Goal: Task Accomplishment & Management: Manage account settings

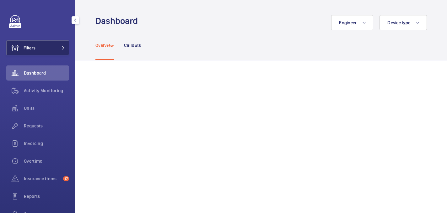
click at [46, 45] on button "Filters" at bounding box center [37, 47] width 63 height 15
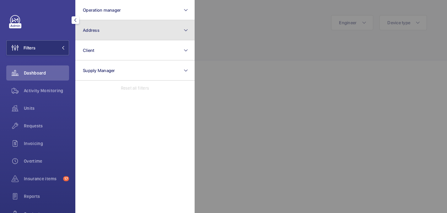
click at [123, 29] on button "Address" at bounding box center [134, 30] width 119 height 20
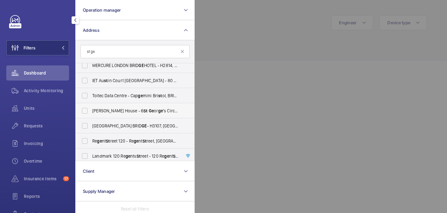
scroll to position [572, 0]
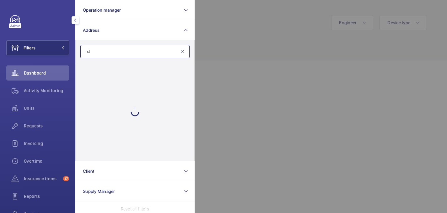
type input "s"
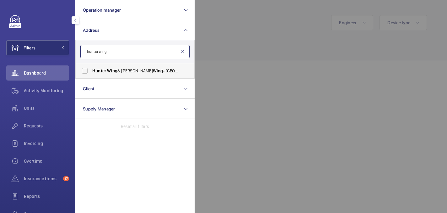
type input "hunter wing"
click at [128, 70] on span "Hunter Wing & Jenner Wing - St George's Hospital, LONDON SW17 0RE" at bounding box center [135, 71] width 86 height 6
click at [91, 70] on input "Hunter Wing & Jenner Wing - St George's Hospital, LONDON SW17 0RE" at bounding box center [85, 70] width 13 height 13
checkbox input "true"
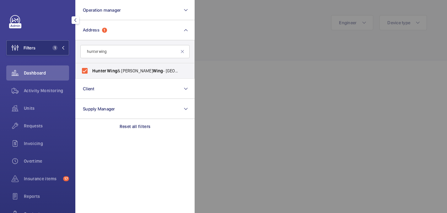
click at [234, 40] on div at bounding box center [418, 106] width 447 height 213
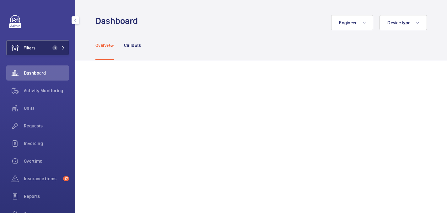
click at [49, 50] on button "Filters 1" at bounding box center [37, 47] width 63 height 15
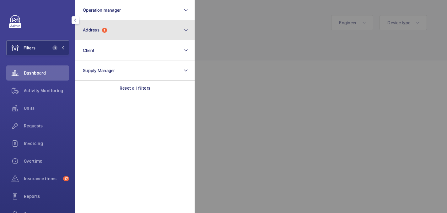
click at [113, 27] on button "Address 1" at bounding box center [134, 30] width 119 height 20
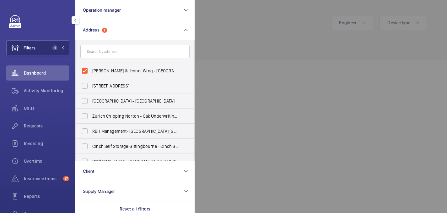
click at [225, 34] on div at bounding box center [418, 106] width 447 height 213
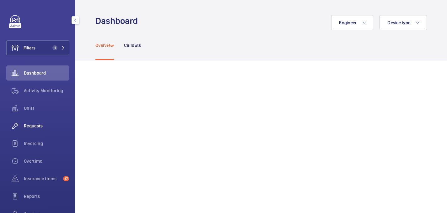
click at [38, 125] on span "Requests" at bounding box center [46, 125] width 45 height 6
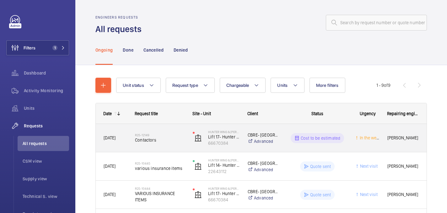
click at [150, 147] on div "R25-12149 Contactors" at bounding box center [156, 138] width 57 height 28
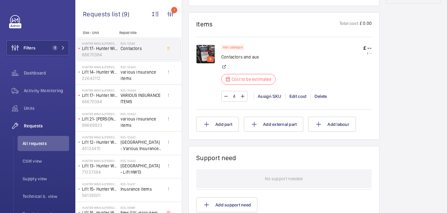
scroll to position [354, 0]
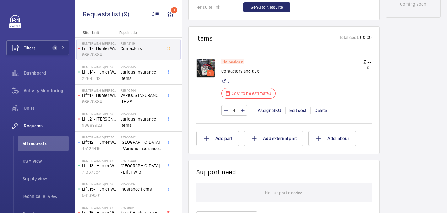
click at [207, 65] on img at bounding box center [205, 68] width 19 height 19
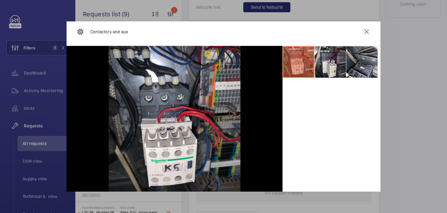
scroll to position [5, 0]
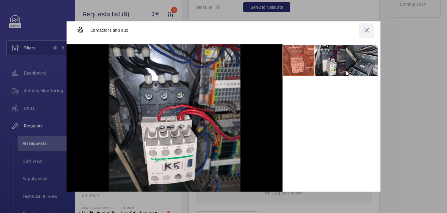
click at [365, 29] on wm-front-icon-button at bounding box center [366, 30] width 15 height 15
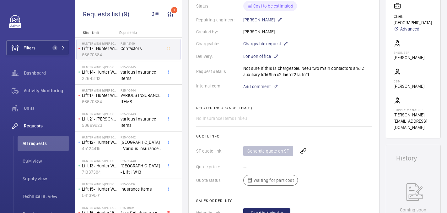
scroll to position [149, 0]
drag, startPoint x: 275, startPoint y: 75, endPoint x: 259, endPoint y: 76, distance: 16.0
click at [259, 76] on div "Request details Not sure if this is chargeable. Need two main contactors and 2 …" at bounding box center [284, 71] width 176 height 13
copy p "lc1d65a"
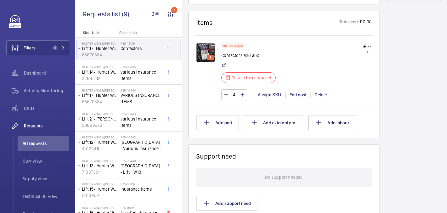
scroll to position [355, 0]
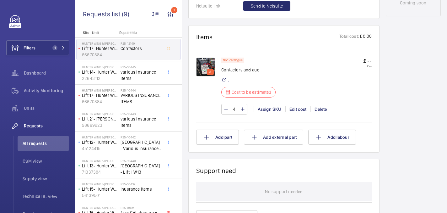
click at [213, 69] on img at bounding box center [205, 66] width 19 height 19
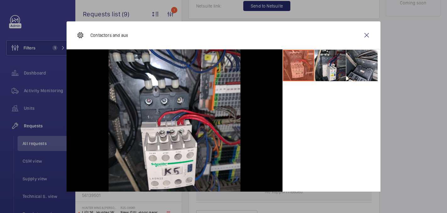
scroll to position [26, 0]
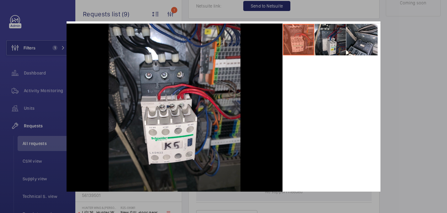
click at [335, 38] on li at bounding box center [330, 39] width 31 height 31
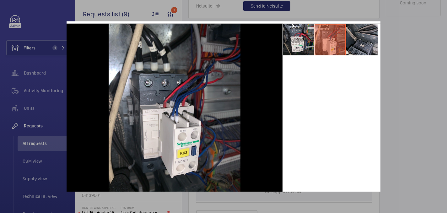
click at [359, 38] on li at bounding box center [361, 39] width 31 height 31
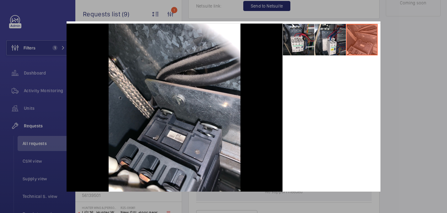
scroll to position [34, 0]
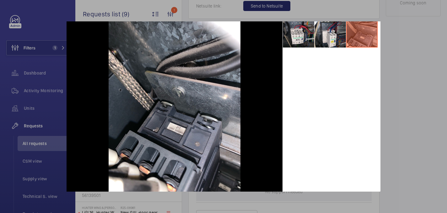
click at [404, 134] on div at bounding box center [223, 106] width 447 height 213
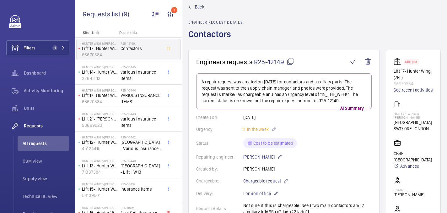
scroll to position [0, 0]
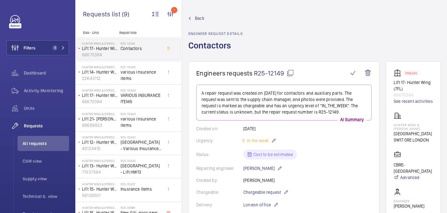
click at [294, 74] on mat-icon at bounding box center [291, 73] width 8 height 8
click at [289, 71] on mat-icon at bounding box center [291, 73] width 8 height 8
click at [397, 123] on p "Hunter Wing & [PERSON_NAME]" at bounding box center [413, 127] width 39 height 8
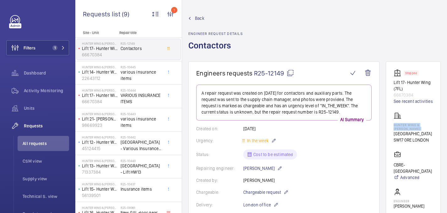
copy p "Hunter Wing & [PERSON_NAME]"
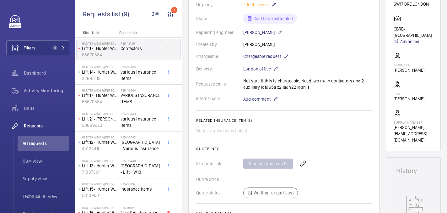
scroll to position [152, 0]
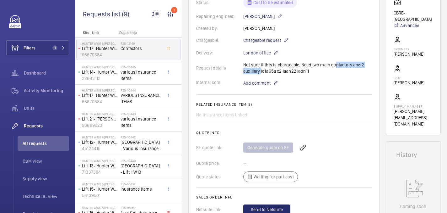
drag, startPoint x: 331, startPoint y: 64, endPoint x: 259, endPoint y: 73, distance: 72.8
click at [259, 73] on div "Request details Not sure if this is chargeable. Need two main contactors and 2 …" at bounding box center [284, 68] width 176 height 13
copy p "ontactors and 2 auxiliary"
drag, startPoint x: 261, startPoint y: 71, endPoint x: 312, endPoint y: 73, distance: 50.9
click at [312, 73] on div "Request details Not sure if this is chargeable. Need two main contactors and 2 …" at bounding box center [284, 68] width 176 height 13
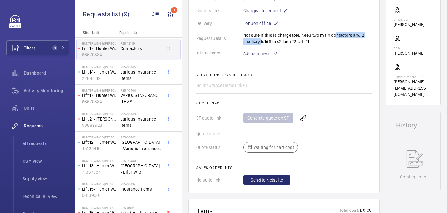
scroll to position [180, 0]
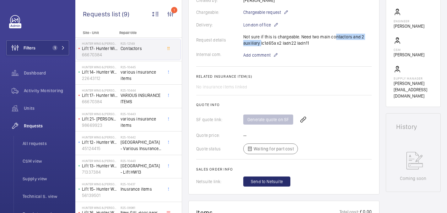
copy p "lc1d65a x2 ladn22 ladn11"
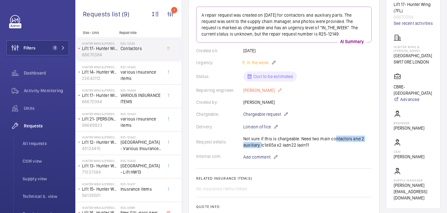
scroll to position [110, 0]
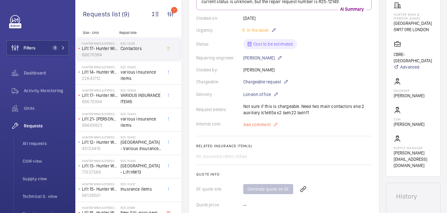
click at [255, 125] on span "Add comment" at bounding box center [256, 124] width 27 height 6
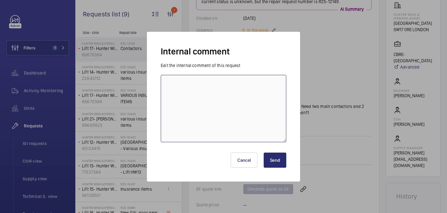
click at [230, 126] on textarea at bounding box center [224, 108] width 126 height 67
type textarea "sent to supplier - 01/10 india"
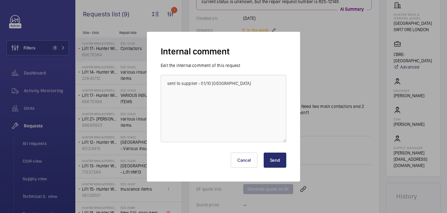
click at [280, 158] on button "Send" at bounding box center [275, 159] width 23 height 15
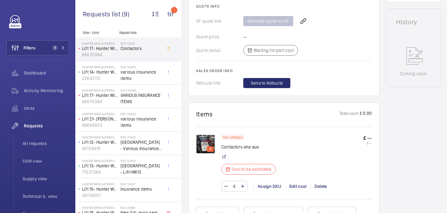
scroll to position [303, 0]
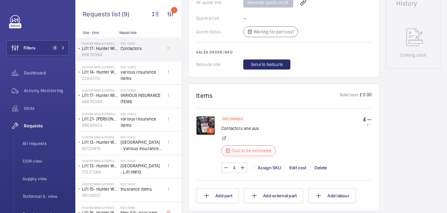
click at [206, 122] on img at bounding box center [205, 125] width 19 height 19
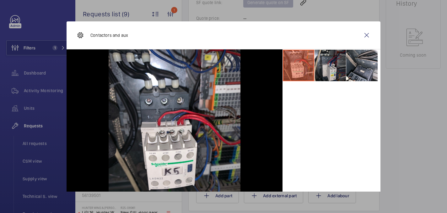
click at [326, 63] on li at bounding box center [330, 65] width 31 height 31
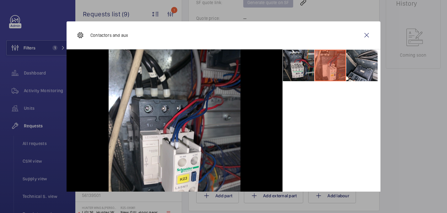
click at [305, 61] on li at bounding box center [298, 65] width 31 height 31
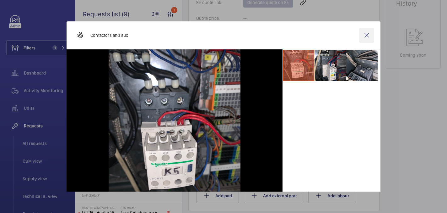
click at [365, 35] on wm-front-icon-button at bounding box center [366, 35] width 15 height 15
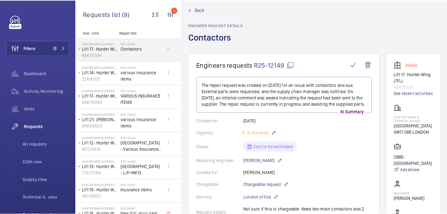
scroll to position [0, 0]
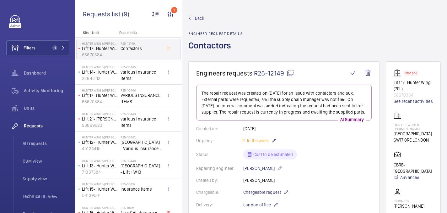
click at [401, 125] on p "Hunter Wing & [PERSON_NAME]" at bounding box center [413, 127] width 39 height 8
copy p "Hunter Wing & [PERSON_NAME]"
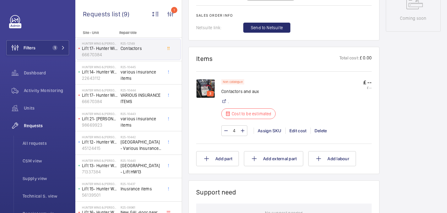
scroll to position [337, 0]
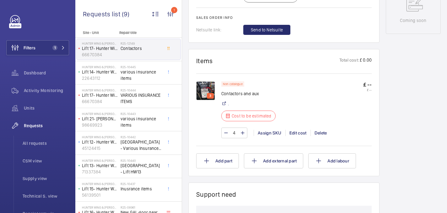
click at [212, 86] on img at bounding box center [205, 90] width 19 height 19
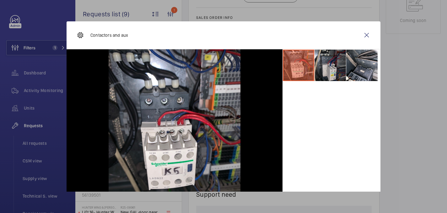
click at [330, 71] on li at bounding box center [330, 65] width 31 height 31
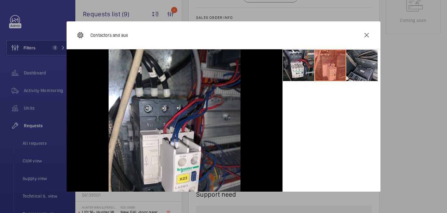
click at [358, 71] on li at bounding box center [361, 65] width 31 height 31
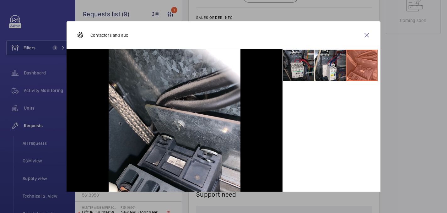
click at [303, 63] on li at bounding box center [298, 65] width 31 height 31
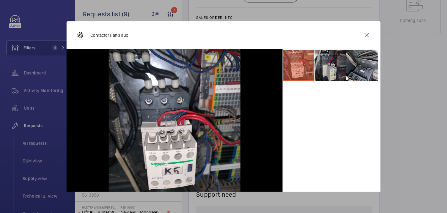
click at [326, 64] on li at bounding box center [330, 65] width 31 height 31
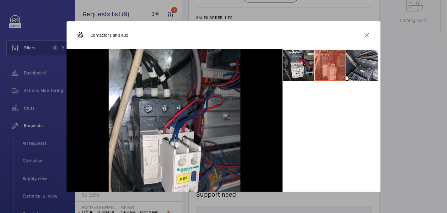
scroll to position [33, 0]
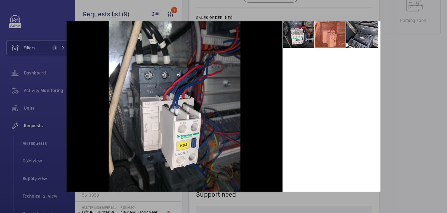
click at [406, 95] on div at bounding box center [223, 106] width 447 height 213
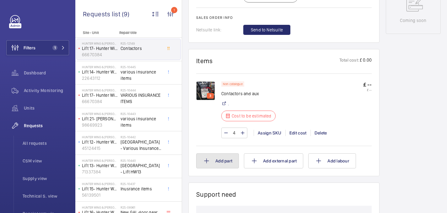
click at [220, 160] on button "Add part" at bounding box center [217, 160] width 43 height 15
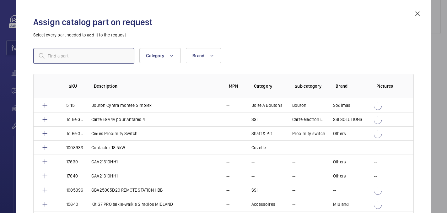
click at [104, 52] on input "text" at bounding box center [83, 56] width 101 height 16
paste input "1010412"
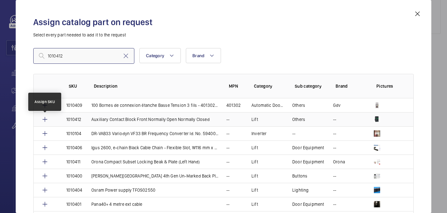
type input "1010412"
click at [46, 119] on mat-icon at bounding box center [45, 120] width 8 height 8
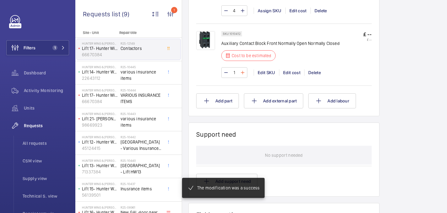
scroll to position [460, 0]
click at [243, 73] on mat-icon at bounding box center [242, 73] width 5 height 8
type input "2"
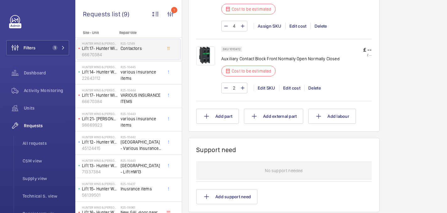
scroll to position [442, 0]
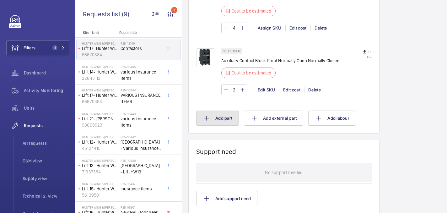
click at [218, 124] on button "Add part" at bounding box center [217, 118] width 43 height 15
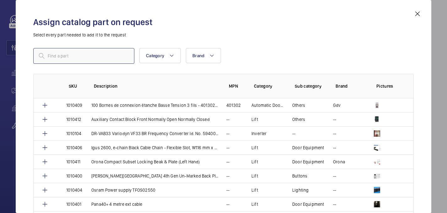
click at [90, 48] on input "text" at bounding box center [83, 56] width 101 height 16
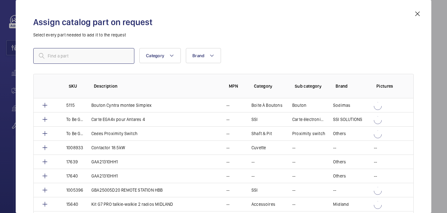
paste input "1010413"
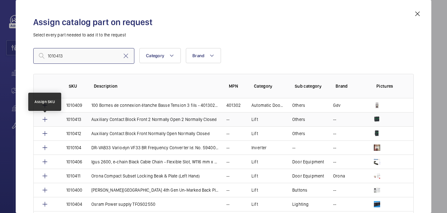
type input "1010413"
click at [45, 117] on mat-icon at bounding box center [45, 120] width 8 height 8
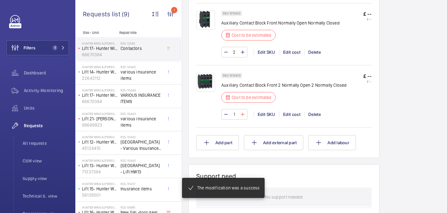
click at [243, 115] on mat-icon at bounding box center [242, 115] width 5 height 8
type input "2"
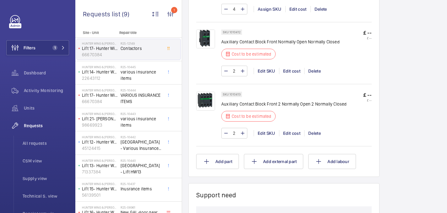
scroll to position [446, 0]
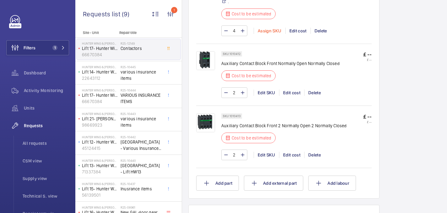
click at [268, 31] on div "Assign SKU" at bounding box center [270, 31] width 32 height 6
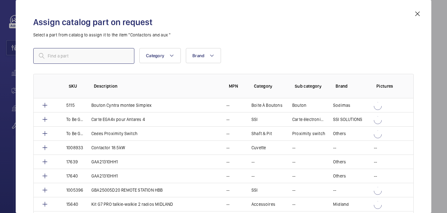
click at [72, 57] on input "text" at bounding box center [83, 56] width 101 height 16
paste input "1010107"
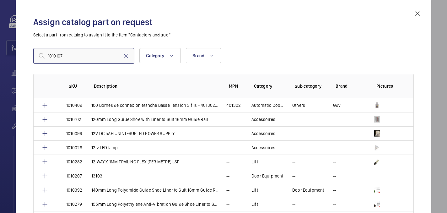
click at [48, 56] on input "1010107" at bounding box center [83, 56] width 101 height 16
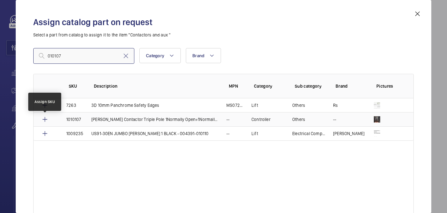
type input "010107"
click at [48, 119] on mat-icon at bounding box center [45, 120] width 8 height 8
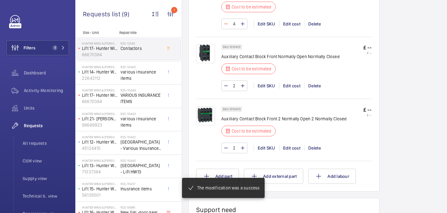
click at [228, 28] on mat-icon at bounding box center [226, 24] width 5 height 8
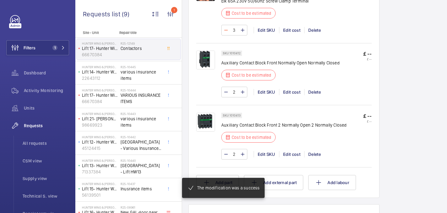
scroll to position [436, 0]
click at [228, 31] on mat-icon at bounding box center [226, 30] width 5 height 8
type input "2"
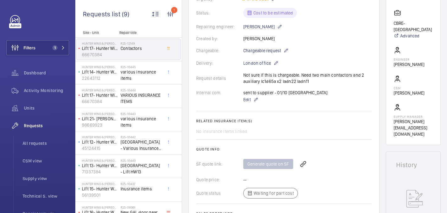
scroll to position [140, 0]
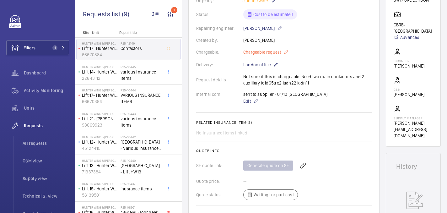
click at [276, 53] on span "Chargeable request" at bounding box center [262, 52] width 38 height 6
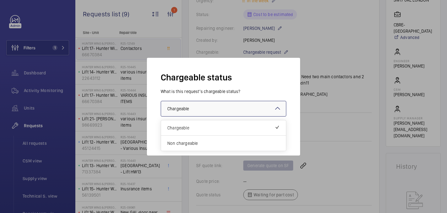
click at [226, 107] on div at bounding box center [223, 108] width 125 height 15
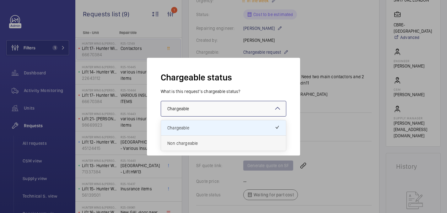
click at [204, 142] on span "Non chargeable" at bounding box center [223, 143] width 112 height 6
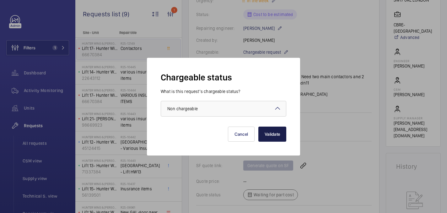
click at [277, 133] on button "Validate" at bounding box center [273, 134] width 28 height 15
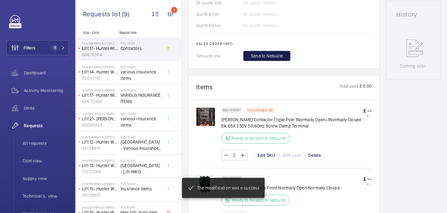
click at [264, 59] on span "Send to Netsuite" at bounding box center [267, 56] width 32 height 6
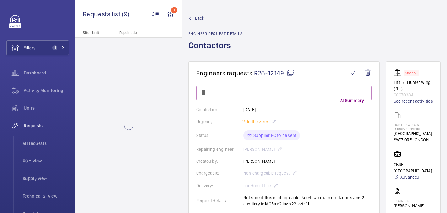
scroll to position [292, 0]
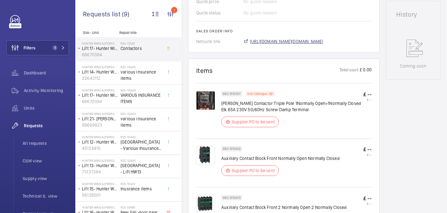
click at [271, 39] on span "https://6461500.app.netsuite.com/app/accounting/transactions/salesord.nl?id=305…" at bounding box center [286, 41] width 73 height 6
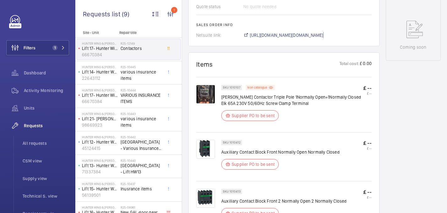
scroll to position [46, 0]
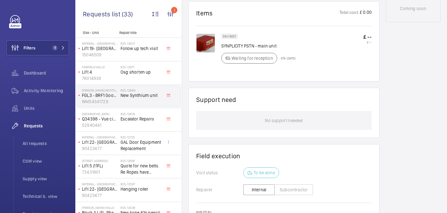
scroll to position [211, 0]
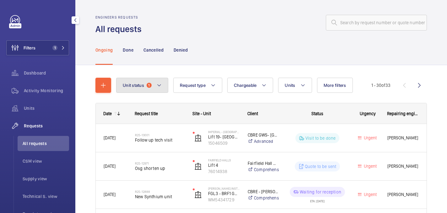
click at [135, 83] on span "Unit status" at bounding box center [133, 85] width 21 height 5
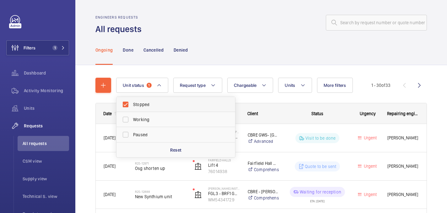
click at [148, 102] on span "Stopped" at bounding box center [176, 104] width 86 height 6
click at [132, 102] on input "Stopped" at bounding box center [125, 104] width 13 height 13
checkbox input "false"
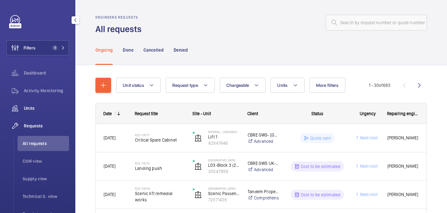
click at [37, 111] on div "Units" at bounding box center [37, 108] width 63 height 15
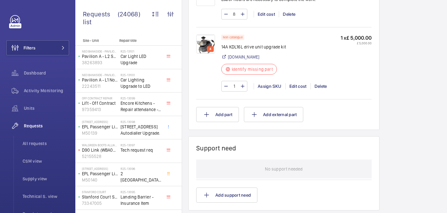
scroll to position [451, 0]
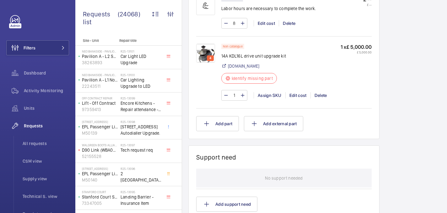
click at [208, 52] on img at bounding box center [205, 53] width 19 height 19
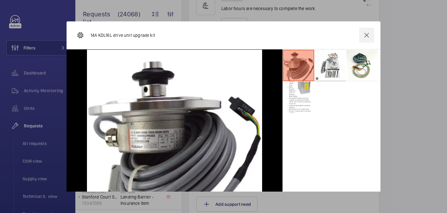
click at [365, 37] on wm-front-icon-button at bounding box center [366, 35] width 15 height 15
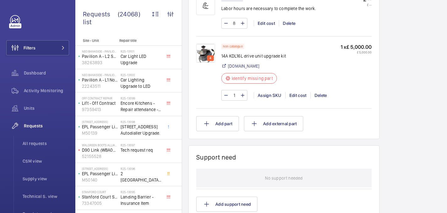
click at [207, 46] on img at bounding box center [205, 53] width 19 height 19
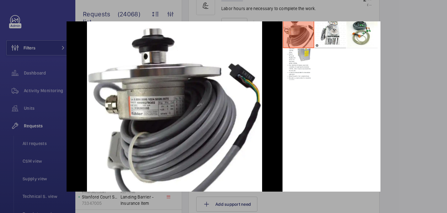
scroll to position [26, 0]
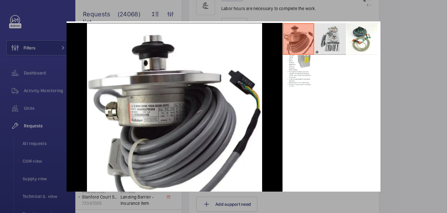
click at [331, 39] on li at bounding box center [330, 38] width 31 height 31
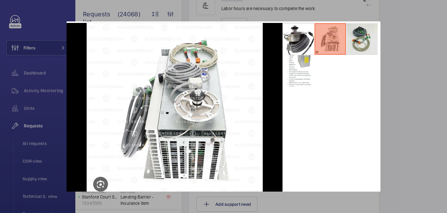
click at [366, 45] on li at bounding box center [361, 38] width 31 height 31
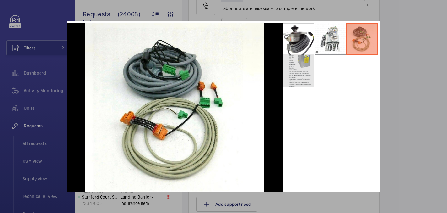
click at [303, 63] on li at bounding box center [298, 70] width 31 height 31
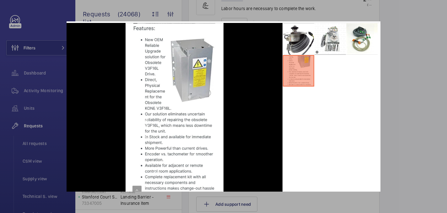
click at [410, 61] on div at bounding box center [223, 106] width 447 height 213
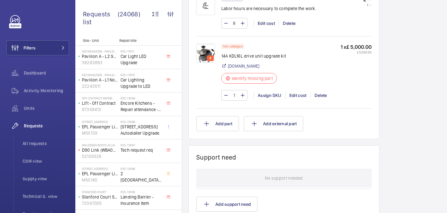
click at [239, 56] on p "14A KDL16L drive unit upgrade kit" at bounding box center [253, 56] width 65 height 6
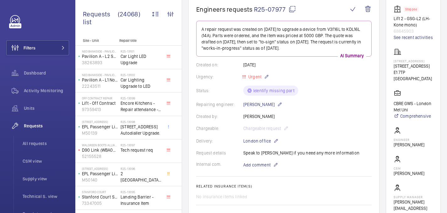
scroll to position [0, 0]
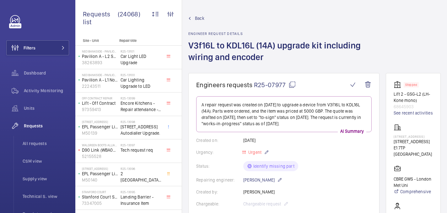
click at [290, 84] on mat-icon at bounding box center [293, 85] width 8 height 8
copy div "14A KDL16L drive unit upgrade kit"
click at [408, 137] on p "[STREET_ADDRESS]" at bounding box center [413, 136] width 39 height 4
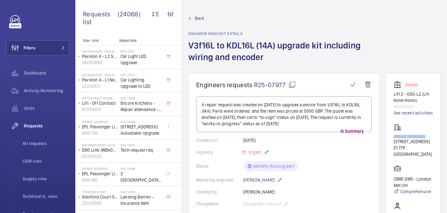
copy p "[STREET_ADDRESS]"
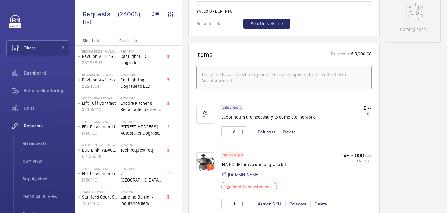
click at [234, 165] on p "14A KDL16L drive unit upgrade kit" at bounding box center [253, 164] width 65 height 6
copy div "14A KDL16L drive unit upgrade kit"
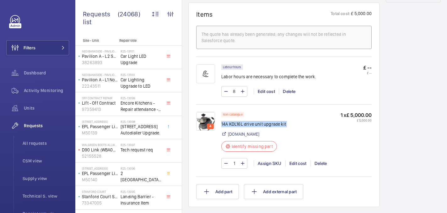
scroll to position [378, 0]
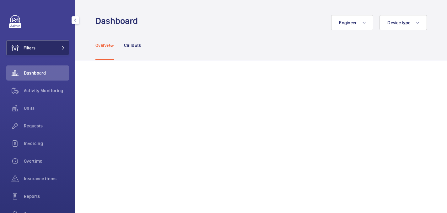
click at [47, 47] on button "Filters" at bounding box center [37, 47] width 63 height 15
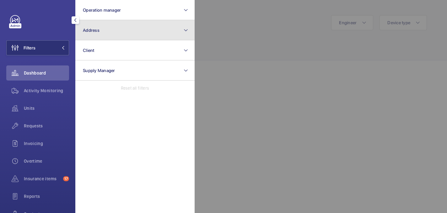
click at [92, 31] on span "Address" at bounding box center [91, 30] width 17 height 5
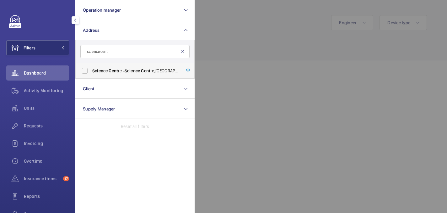
type input "science cent"
click at [156, 67] on label "Science Cent re - Science Cent re,, LONDON N7 8DB" at bounding box center [130, 70] width 109 height 15
click at [91, 67] on input "Science Cent re - Science Cent re,, LONDON N7 8DB" at bounding box center [85, 70] width 13 height 13
checkbox input "true"
click at [245, 31] on div at bounding box center [418, 106] width 447 height 213
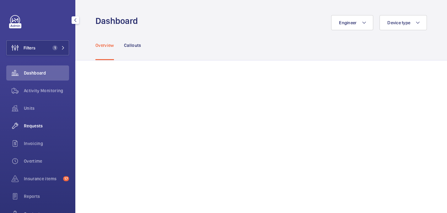
click at [34, 127] on span "Requests" at bounding box center [46, 125] width 45 height 6
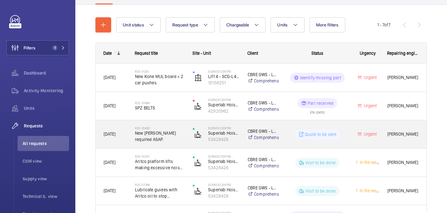
scroll to position [60, 0]
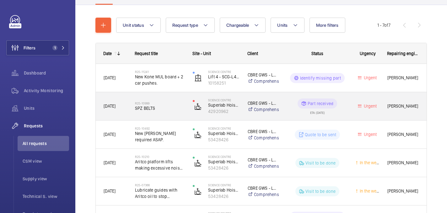
click at [178, 110] on span "SPZ BELTS" at bounding box center [160, 108] width 50 height 6
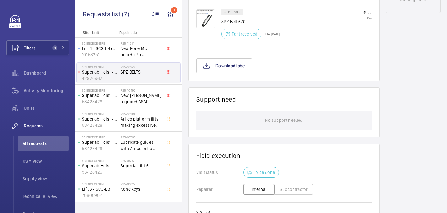
scroll to position [361, 0]
click at [201, 22] on img at bounding box center [205, 19] width 19 height 19
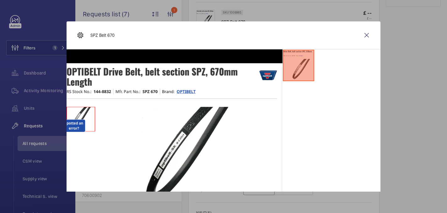
scroll to position [373, 0]
click at [367, 33] on wm-front-icon-button at bounding box center [366, 35] width 15 height 15
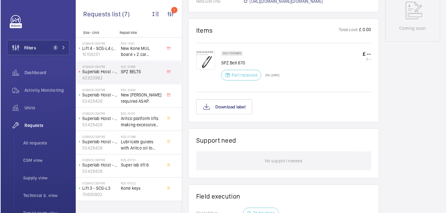
scroll to position [335, 0]
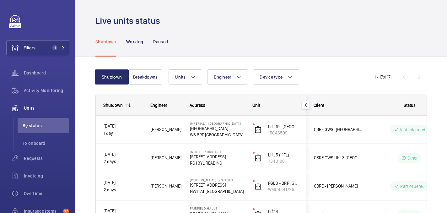
click at [301, 33] on div "Shutdown Working Paused" at bounding box center [261, 42] width 332 height 30
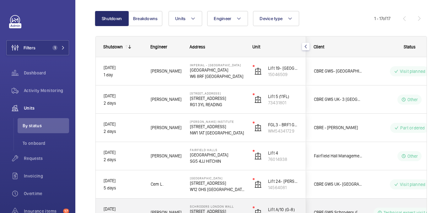
scroll to position [79, 0]
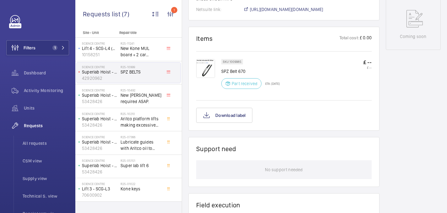
scroll to position [325, 0]
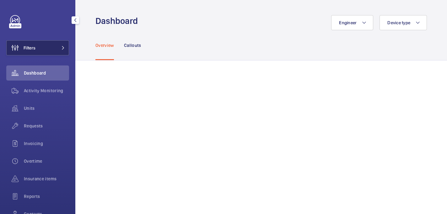
click at [47, 49] on button "Filters" at bounding box center [37, 47] width 63 height 15
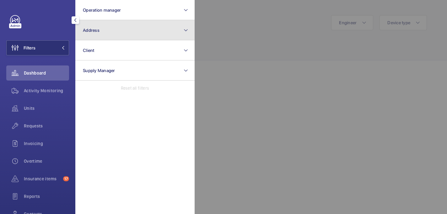
click at [129, 31] on button "Address" at bounding box center [134, 30] width 119 height 20
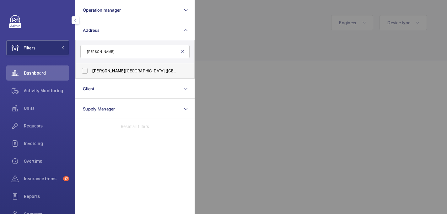
type input "[PERSON_NAME]"
click at [139, 73] on span "[PERSON_NAME][GEOGRAPHIC_DATA] ([GEOGRAPHIC_DATA]) - [STREET_ADDRESS][PERSON_NA…" at bounding box center [135, 71] width 86 height 6
click at [91, 73] on input "[PERSON_NAME][GEOGRAPHIC_DATA] ([GEOGRAPHIC_DATA]) - [STREET_ADDRESS][PERSON_NA…" at bounding box center [85, 70] width 13 height 13
checkbox input "true"
drag, startPoint x: 236, startPoint y: 52, endPoint x: 229, endPoint y: 52, distance: 6.3
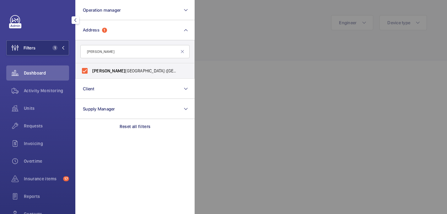
click at [236, 52] on div at bounding box center [418, 107] width 447 height 214
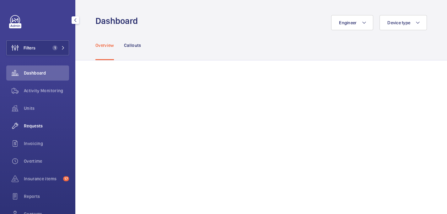
click at [35, 129] on div "Requests" at bounding box center [37, 125] width 63 height 15
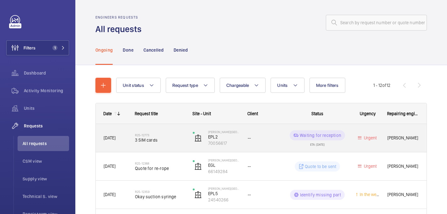
click at [168, 144] on div "R25-12773 3 SIM cards" at bounding box center [160, 138] width 50 height 18
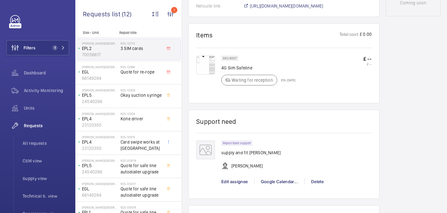
scroll to position [352, 0]
click at [279, 7] on span "https://6461500.app.netsuite.com/app/accounting/transactions/salesord.nl?id=303…" at bounding box center [286, 6] width 73 height 6
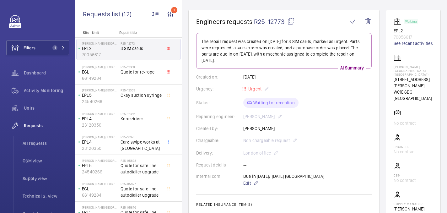
scroll to position [0, 0]
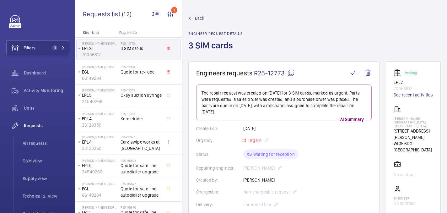
click at [344, 43] on div "Back Engineer request details 3 SIM cards" at bounding box center [314, 38] width 253 height 46
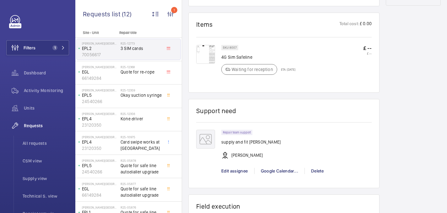
scroll to position [344, 0]
